Goal: Navigation & Orientation: Find specific page/section

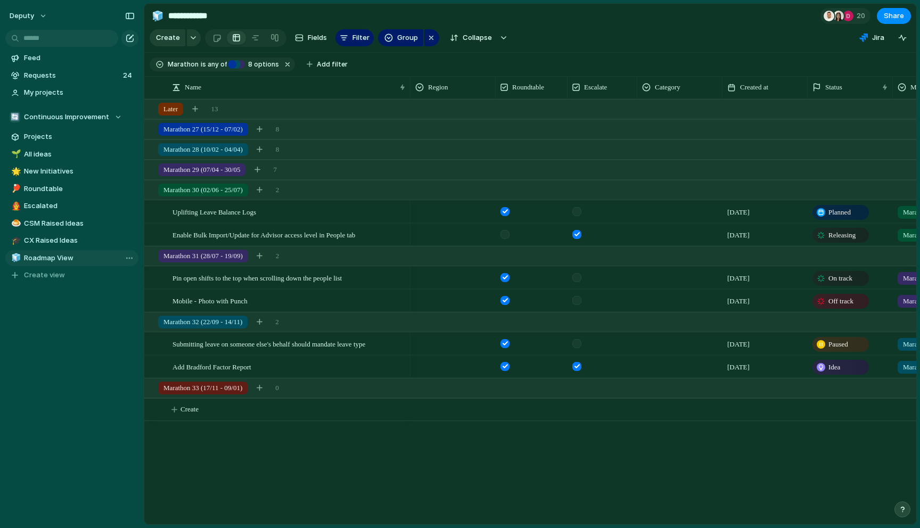
click at [60, 259] on span "Roadmap View" at bounding box center [79, 258] width 111 height 11
